Goal: Task Accomplishment & Management: Complete application form

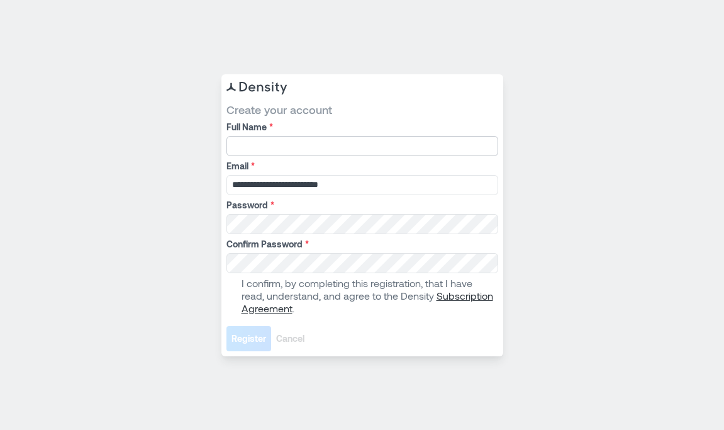
click at [324, 137] on input "Full Name *" at bounding box center [363, 146] width 272 height 20
type input "****"
click at [233, 295] on span at bounding box center [232, 296] width 10 height 10
click at [245, 335] on span "Register" at bounding box center [249, 338] width 35 height 13
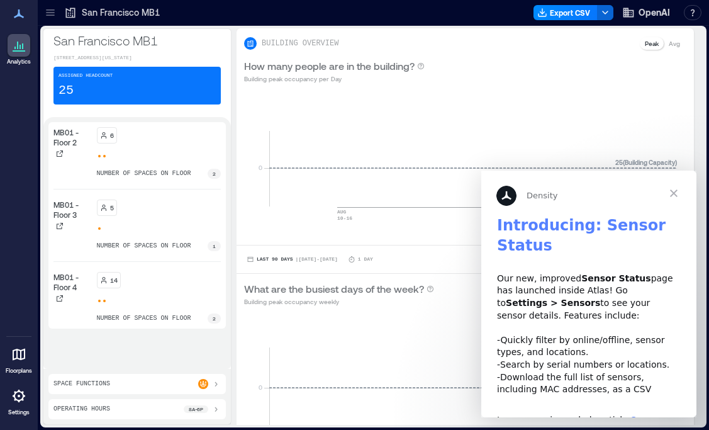
click at [677, 196] on span "Close" at bounding box center [673, 193] width 45 height 45
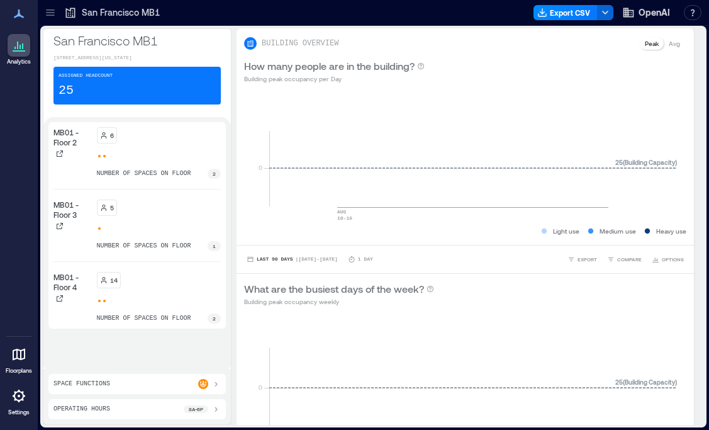
click at [63, 17] on div "San Francisco MB1" at bounding box center [111, 13] width 103 height 20
click at [87, 12] on p "San Francisco MB1" at bounding box center [121, 12] width 78 height 13
click at [49, 13] on icon at bounding box center [50, 12] width 13 height 13
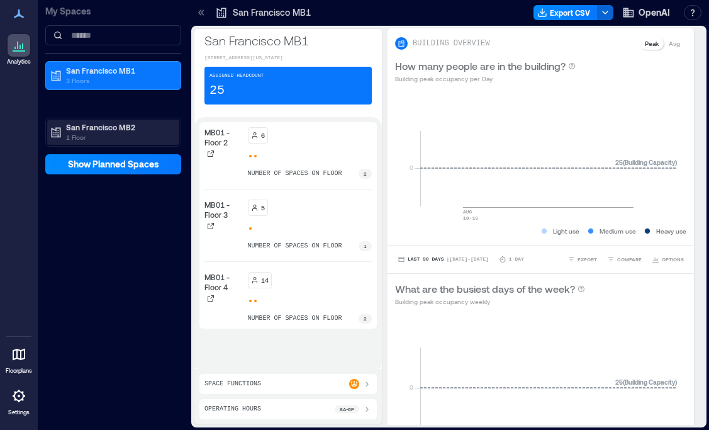
click at [108, 138] on p "1 Floor" at bounding box center [119, 137] width 106 height 10
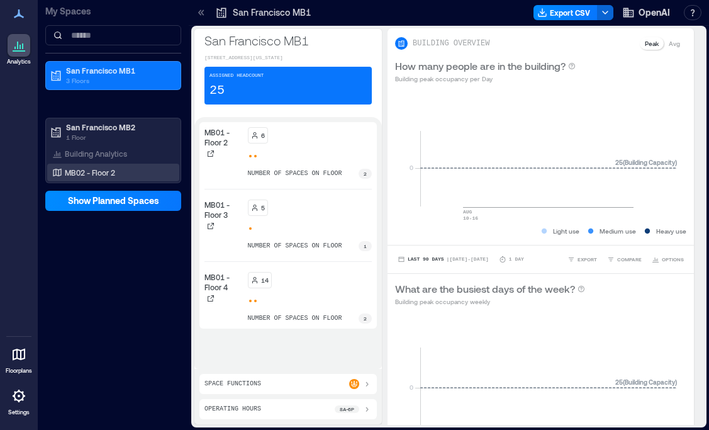
click at [125, 164] on div "MB02 - Floor 2" at bounding box center [113, 173] width 132 height 18
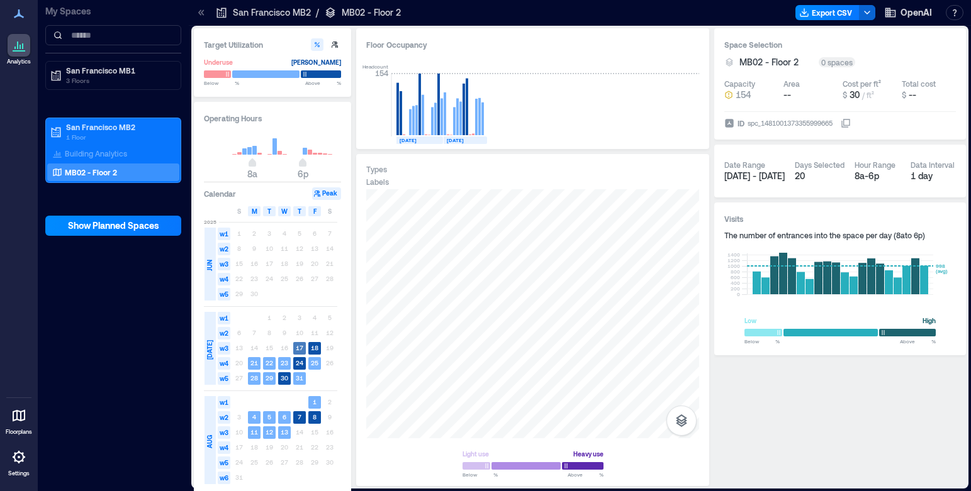
click at [301, 350] on text "17" at bounding box center [300, 348] width 8 height 8
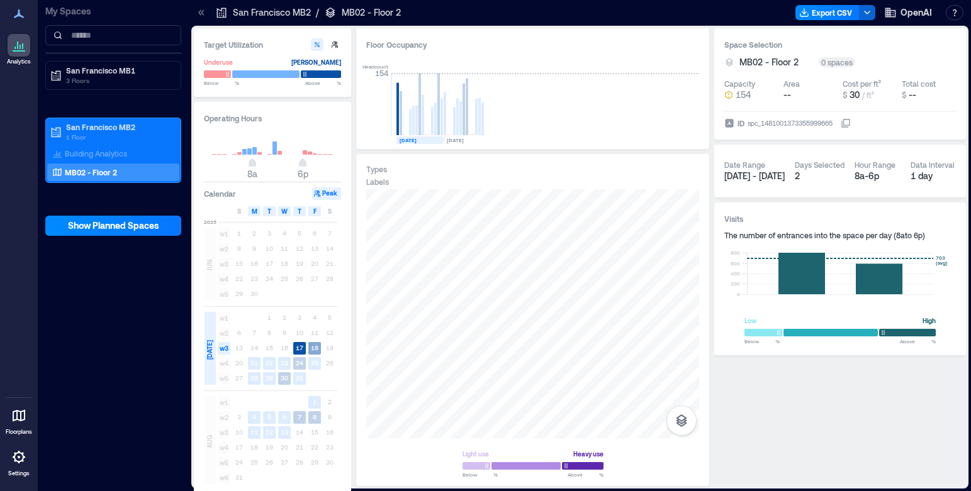
click at [314, 349] on text "18" at bounding box center [315, 348] width 8 height 8
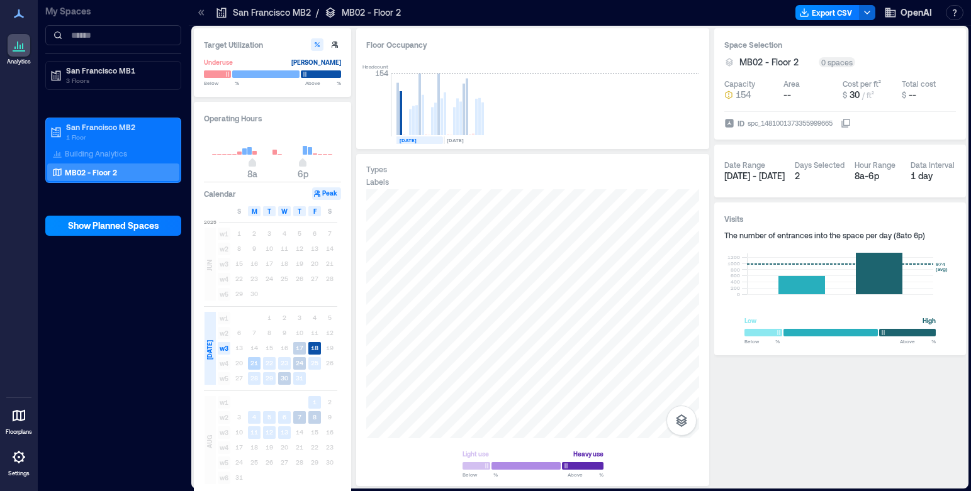
click at [257, 365] on text "21" at bounding box center [254, 363] width 8 height 8
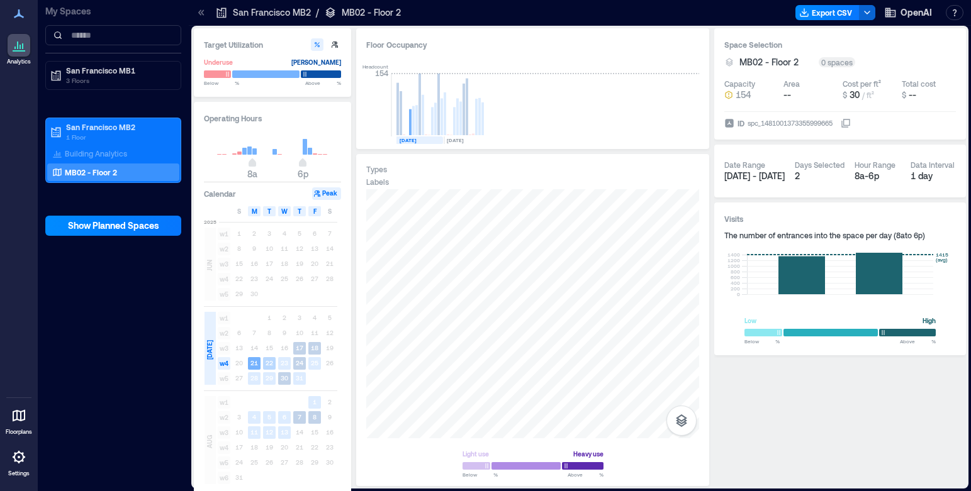
click at [266, 365] on text "22" at bounding box center [270, 363] width 8 height 8
click at [252, 421] on rect at bounding box center [254, 417] width 13 height 13
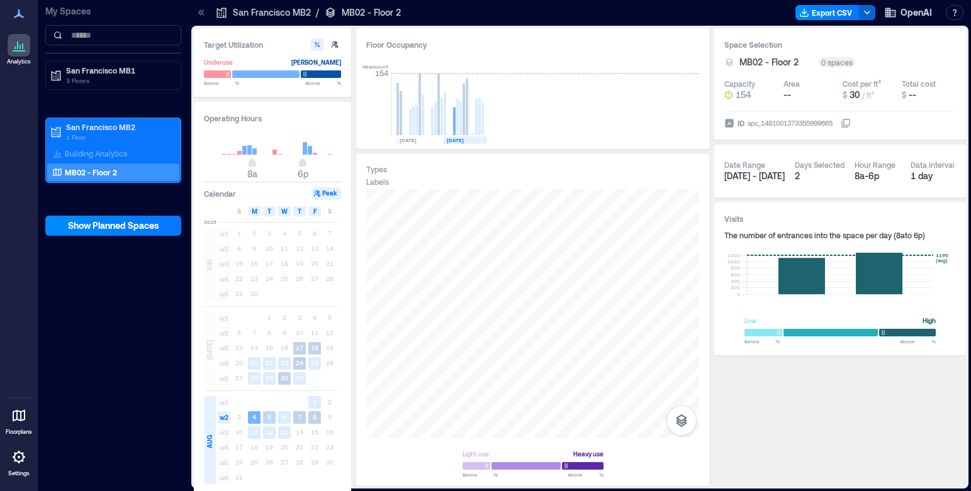
click at [266, 421] on rect at bounding box center [269, 417] width 13 height 13
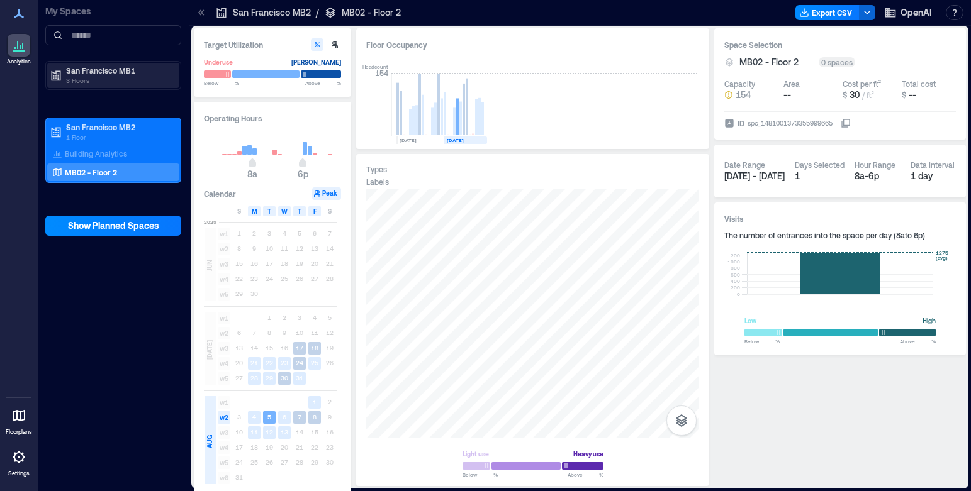
click at [116, 77] on p "3 Floors" at bounding box center [119, 81] width 106 height 10
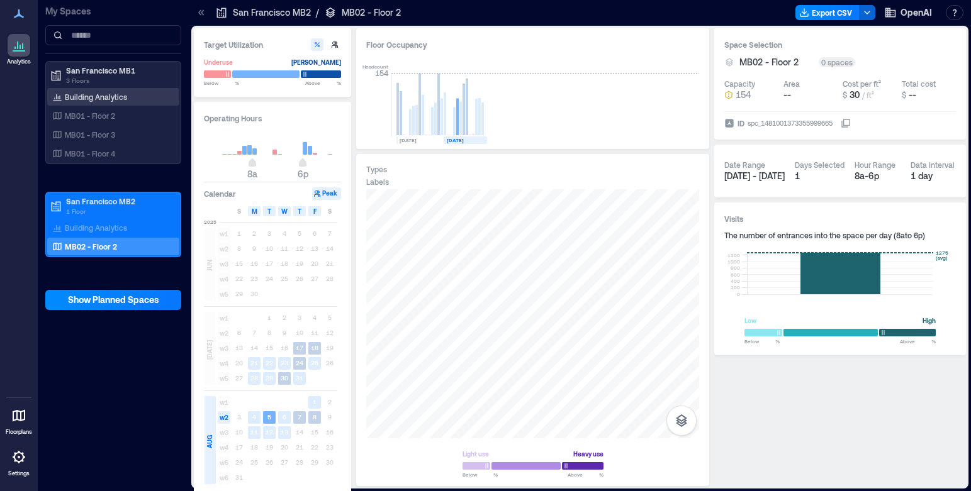
click at [104, 103] on div "Building Analytics" at bounding box center [113, 97] width 132 height 18
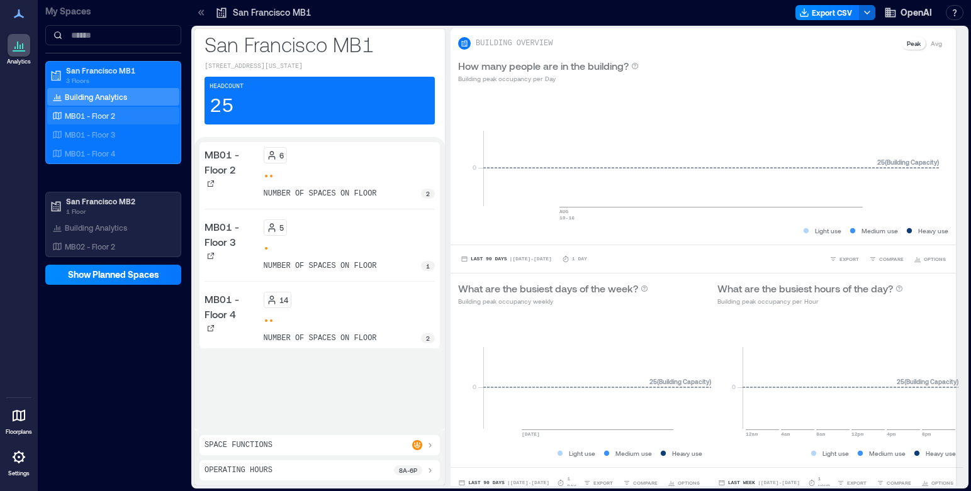
click at [108, 117] on p "MB01 - Floor 2" at bounding box center [90, 116] width 50 height 10
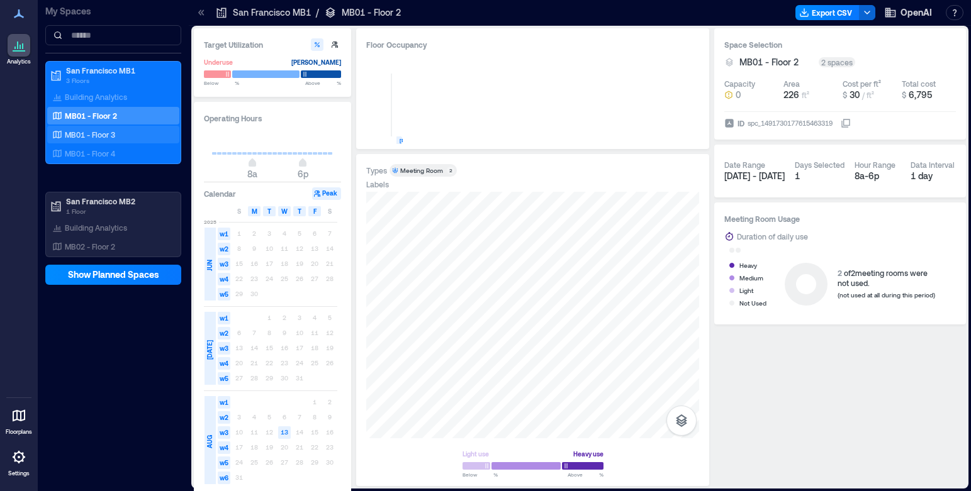
click at [118, 138] on div "MB01 - Floor 3" at bounding box center [111, 134] width 122 height 13
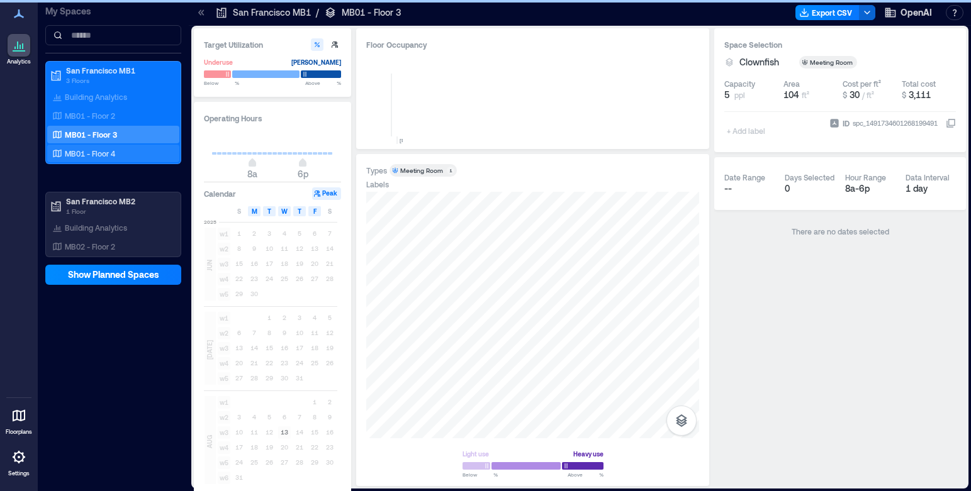
click at [108, 154] on p "MB01 - Floor 4" at bounding box center [90, 153] width 50 height 10
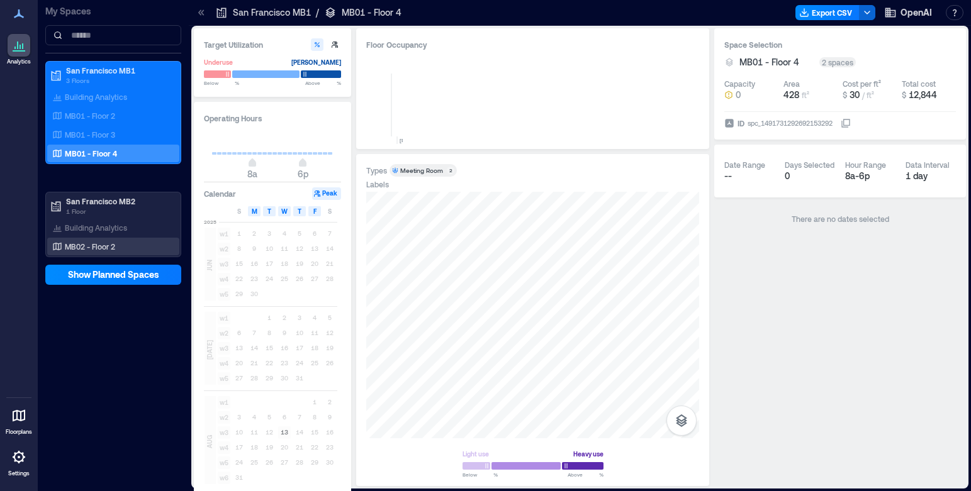
click at [69, 246] on p "MB02 - Floor 2" at bounding box center [90, 247] width 50 height 10
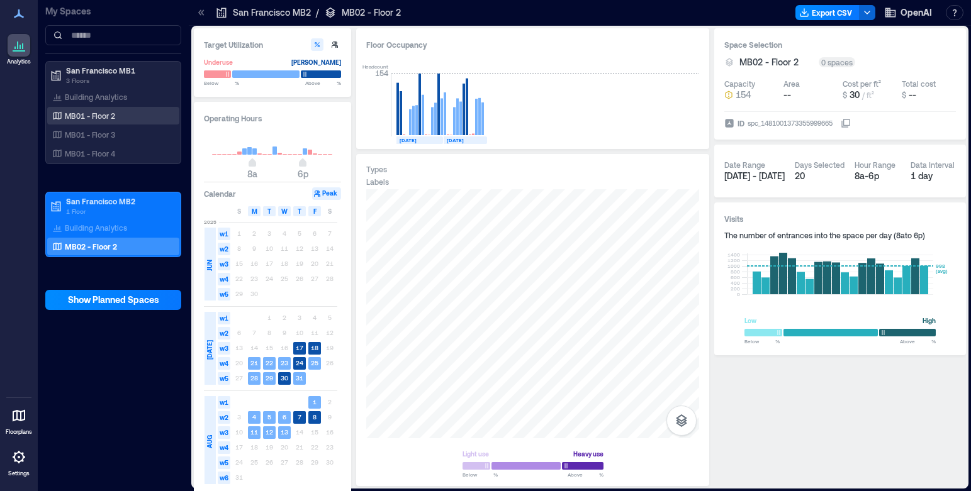
click at [106, 118] on p "MB01 - Floor 2" at bounding box center [90, 116] width 50 height 10
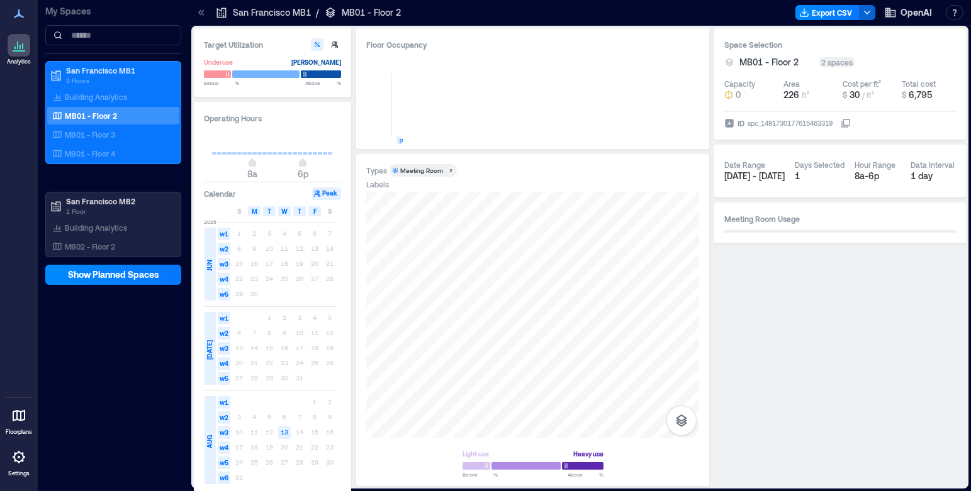
click at [110, 124] on div "MB01 - Floor 2" at bounding box center [113, 116] width 132 height 18
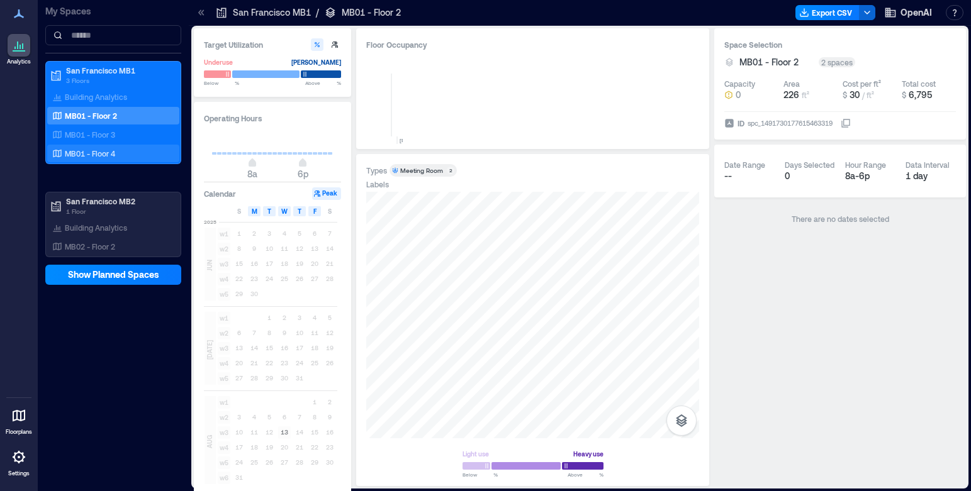
click at [101, 146] on div "MB01 - Floor 4" at bounding box center [113, 154] width 132 height 18
